Goal: Check status: Check status

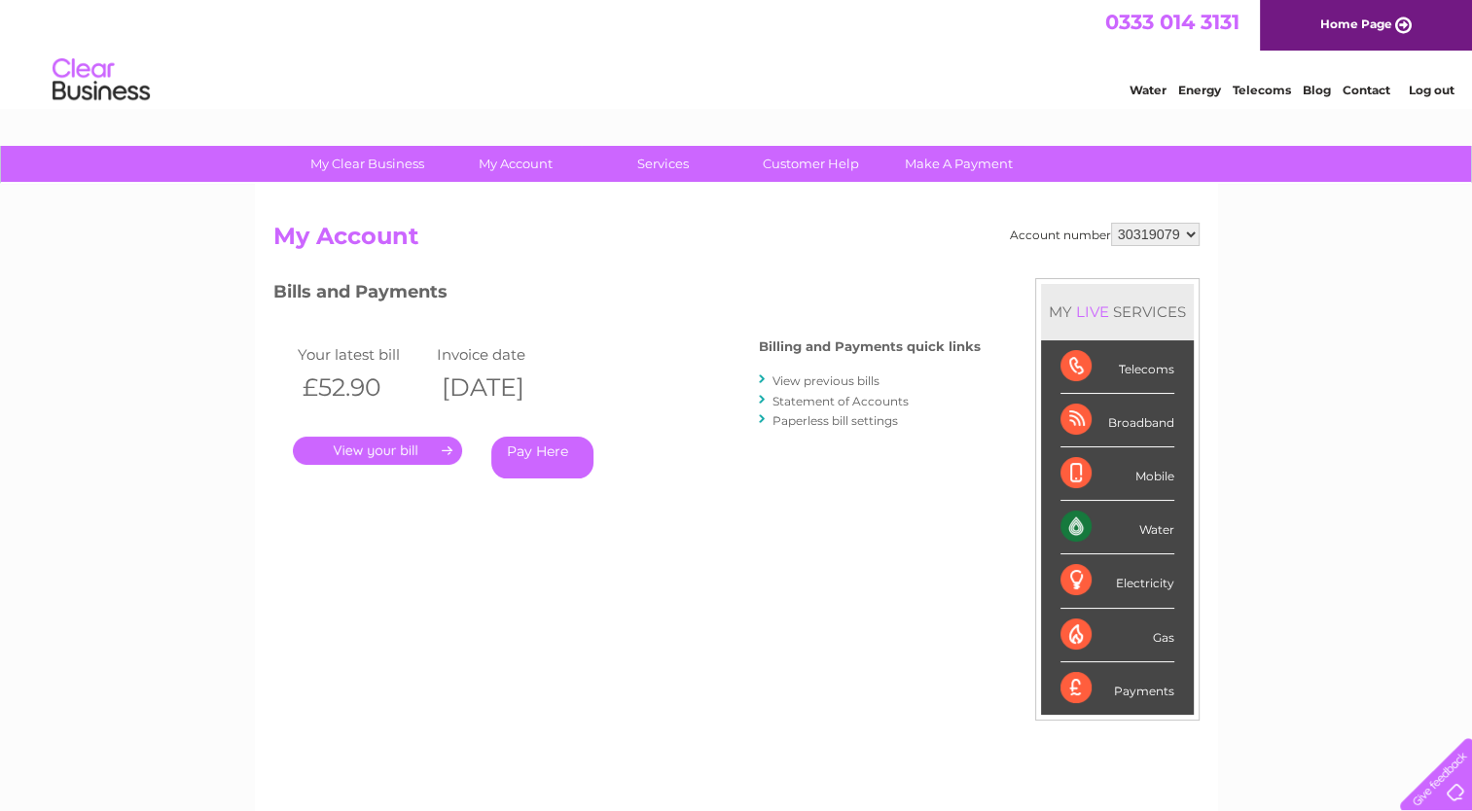
click at [831, 375] on link "View previous bills" at bounding box center [825, 380] width 107 height 15
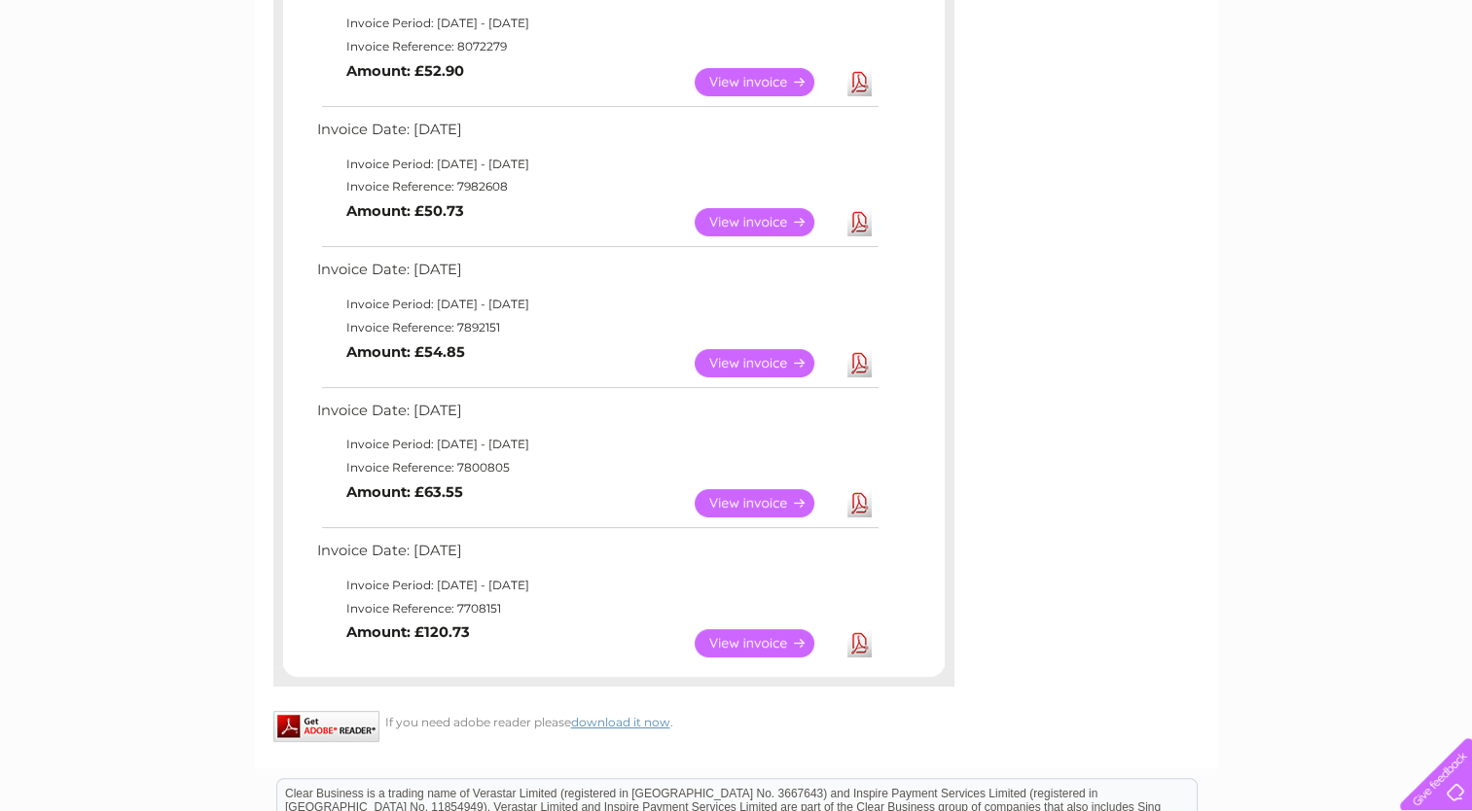
scroll to position [389, 0]
click at [773, 504] on link "View" at bounding box center [765, 503] width 143 height 28
